Goal: Information Seeking & Learning: Check status

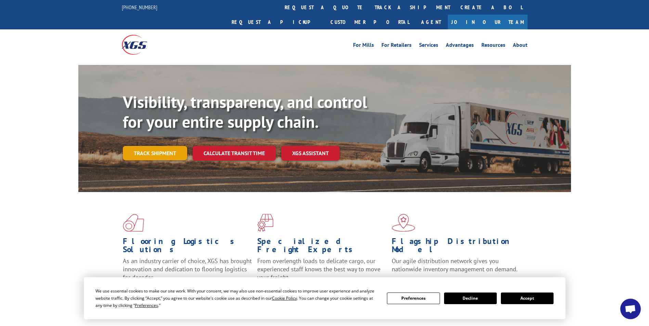
click at [140, 146] on link "Track shipment" at bounding box center [155, 153] width 64 height 14
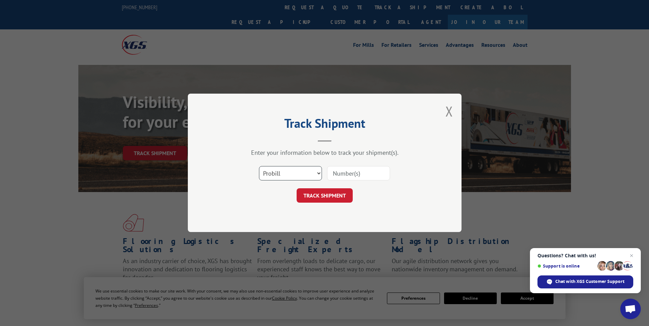
click at [281, 178] on select "Select category... Probill BOL PO" at bounding box center [290, 174] width 63 height 14
select select "po"
click at [259, 167] on select "Select category... Probill BOL PO" at bounding box center [290, 174] width 63 height 14
click at [345, 176] on input at bounding box center [358, 174] width 63 height 14
paste input "36549701"
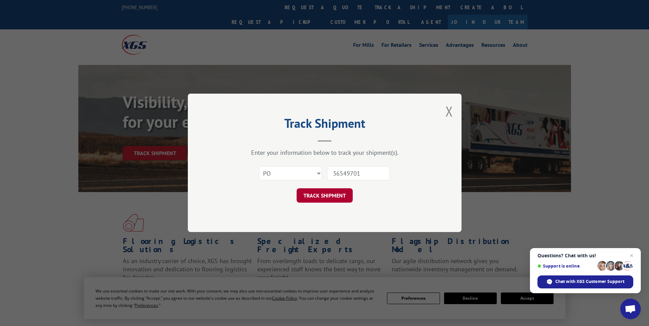
type input "36549701"
click at [331, 196] on button "TRACK SHIPMENT" at bounding box center [325, 196] width 56 height 14
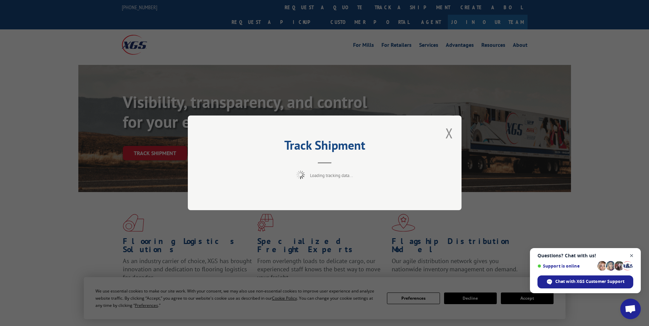
click at [633, 256] on span "Close chat" at bounding box center [631, 256] width 9 height 9
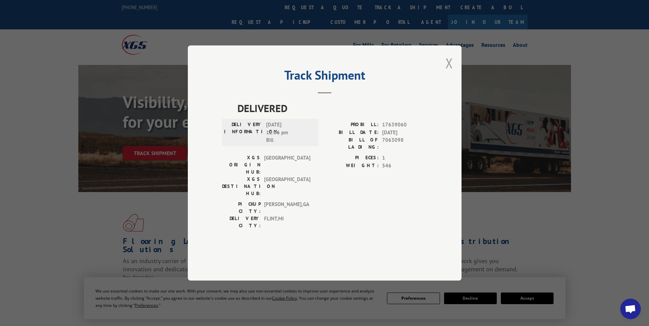
click at [449, 72] on button "Close modal" at bounding box center [449, 63] width 8 height 18
